Goal: Task Accomplishment & Management: Manage account settings

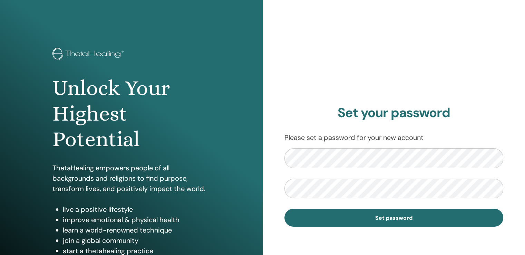
click at [319, 92] on div "Set your password Please set a password for your new account Set password" at bounding box center [394, 166] width 263 height 332
click at [104, 152] on div "Unlock Your Highest Potential ThetaHealing empowers people of all backgrounds a…" at bounding box center [262, 166] width 525 height 332
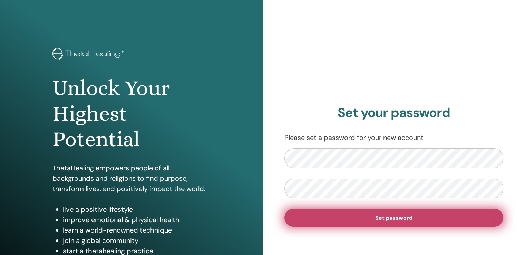
click at [340, 212] on button "Set password" at bounding box center [394, 218] width 219 height 18
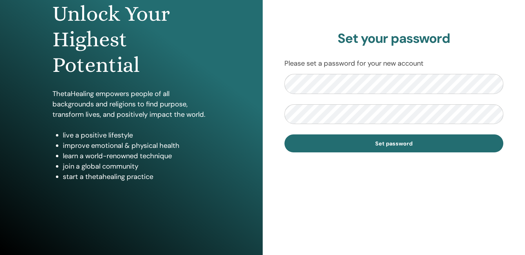
scroll to position [77, 0]
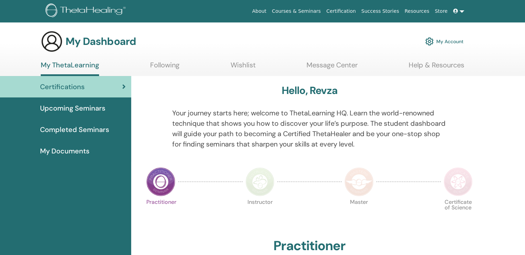
click at [439, 43] on link "My Account" at bounding box center [445, 41] width 38 height 15
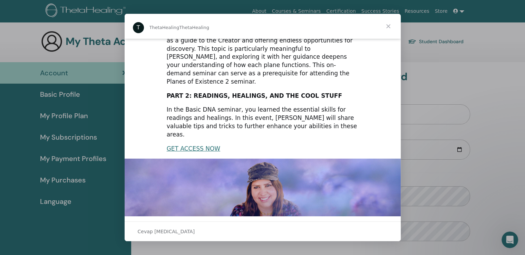
scroll to position [138, 0]
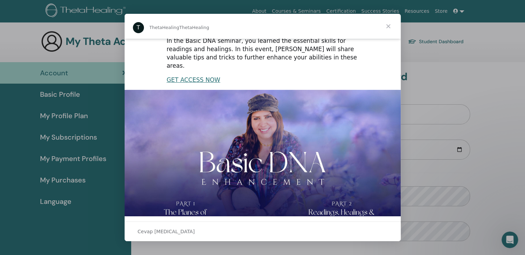
click at [390, 27] on span "Kapat" at bounding box center [388, 26] width 25 height 25
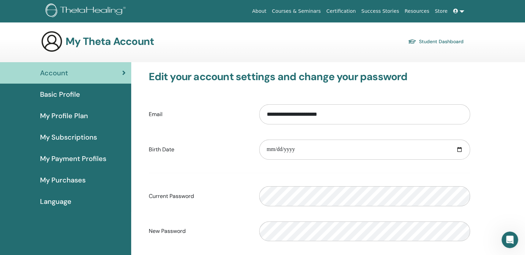
click at [72, 93] on span "Basic Profile" at bounding box center [60, 94] width 40 height 10
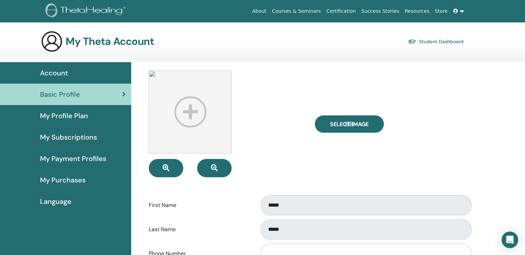
click at [72, 82] on link "Account" at bounding box center [65, 72] width 131 height 21
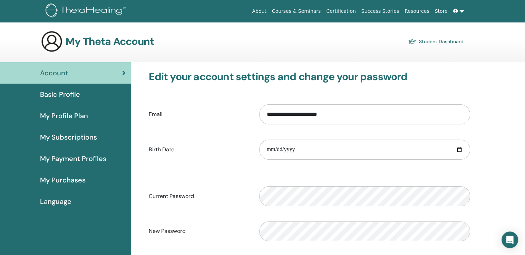
click at [455, 13] on icon at bounding box center [456, 11] width 5 height 5
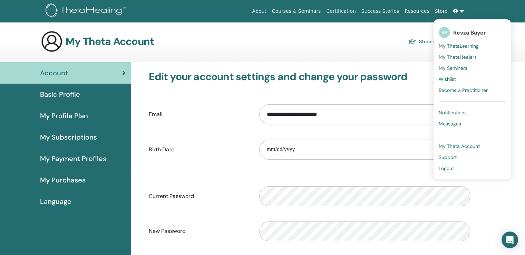
click at [283, 31] on div "My Theta Account Student Dashboard" at bounding box center [252, 41] width 423 height 22
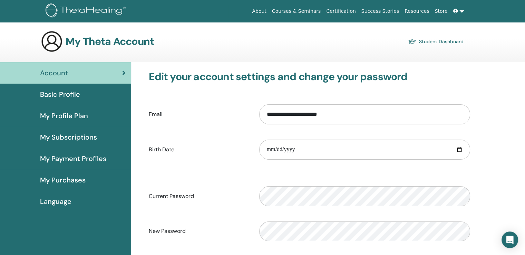
click at [88, 100] on link "Basic Profile" at bounding box center [65, 94] width 131 height 21
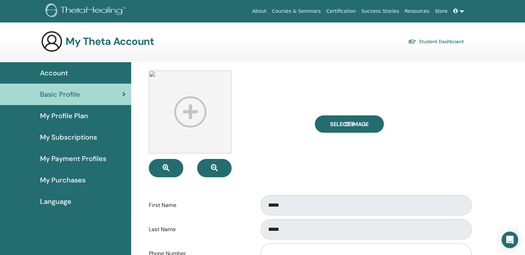
click at [82, 116] on span "My Profile Plan" at bounding box center [64, 116] width 48 height 10
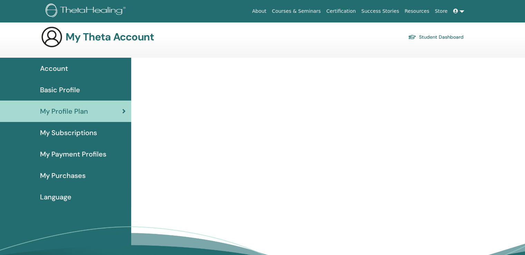
scroll to position [80, 0]
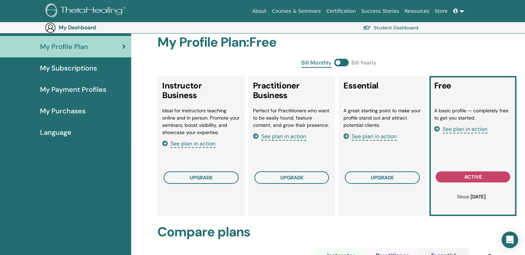
click at [77, 89] on span "My Payment Profiles" at bounding box center [73, 89] width 66 height 10
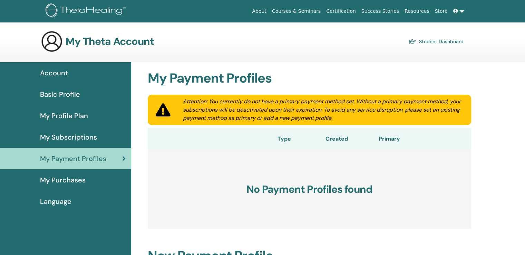
click at [70, 172] on link "My Purchases" at bounding box center [65, 179] width 131 height 21
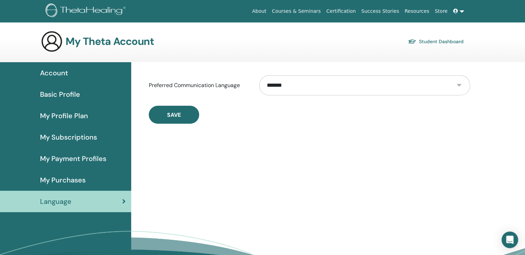
click at [64, 180] on span "My Purchases" at bounding box center [63, 180] width 46 height 10
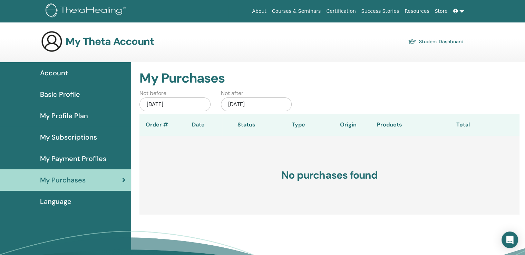
drag, startPoint x: 66, startPoint y: 73, endPoint x: 91, endPoint y: 75, distance: 24.7
click at [66, 73] on span "Account" at bounding box center [54, 73] width 28 height 10
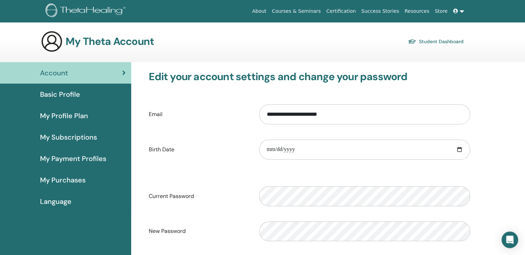
drag, startPoint x: 0, startPoint y: 0, endPoint x: 458, endPoint y: 12, distance: 457.9
click at [458, 12] on icon at bounding box center [456, 11] width 5 height 5
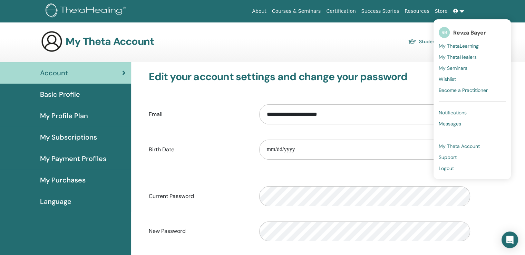
click at [269, 11] on link "About" at bounding box center [259, 11] width 20 height 13
